Goal: Find specific page/section: Find specific page/section

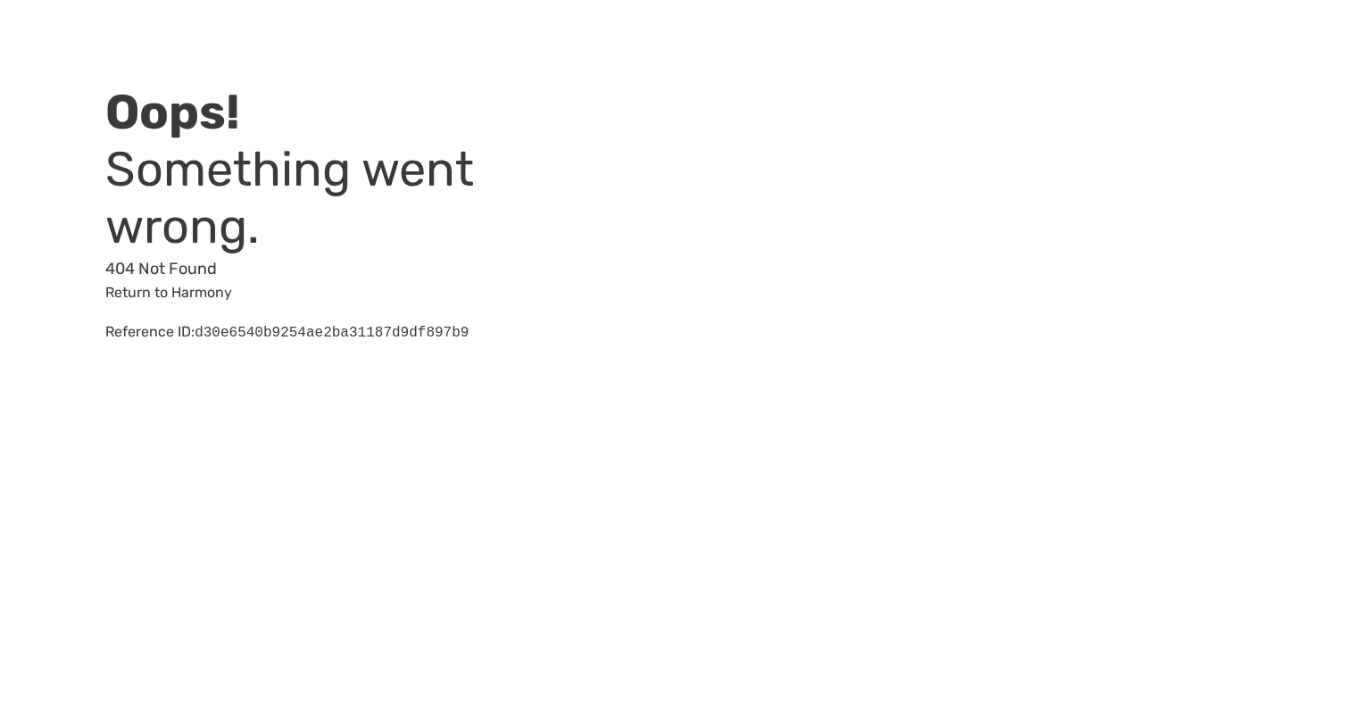
click at [463, 385] on html "Oops! Something went wrong. 404 Not Found Return to Harmony Reference ID: d30e6…" at bounding box center [685, 192] width 1371 height 385
click at [26, 349] on div "Oops! Something went wrong. 404 Not Found Return to Harmony Reference ID: 710f8…" at bounding box center [685, 192] width 1371 height 385
